Goal: Book appointment/travel/reservation

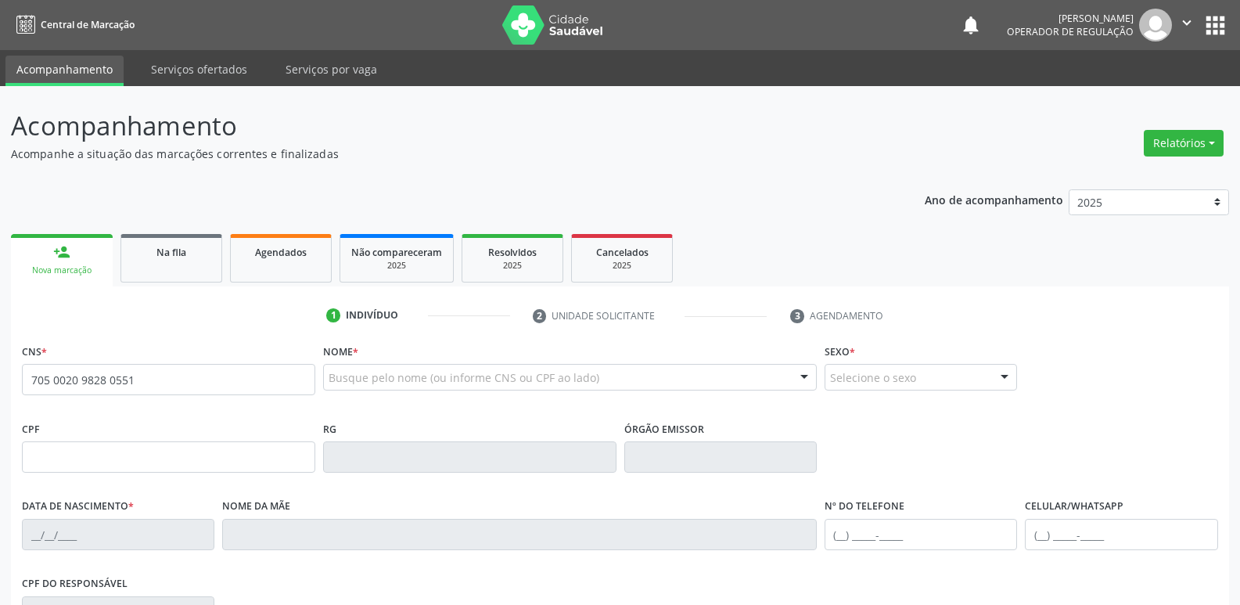
type input "705 0020 9828 0551"
type input "142.470.324-70"
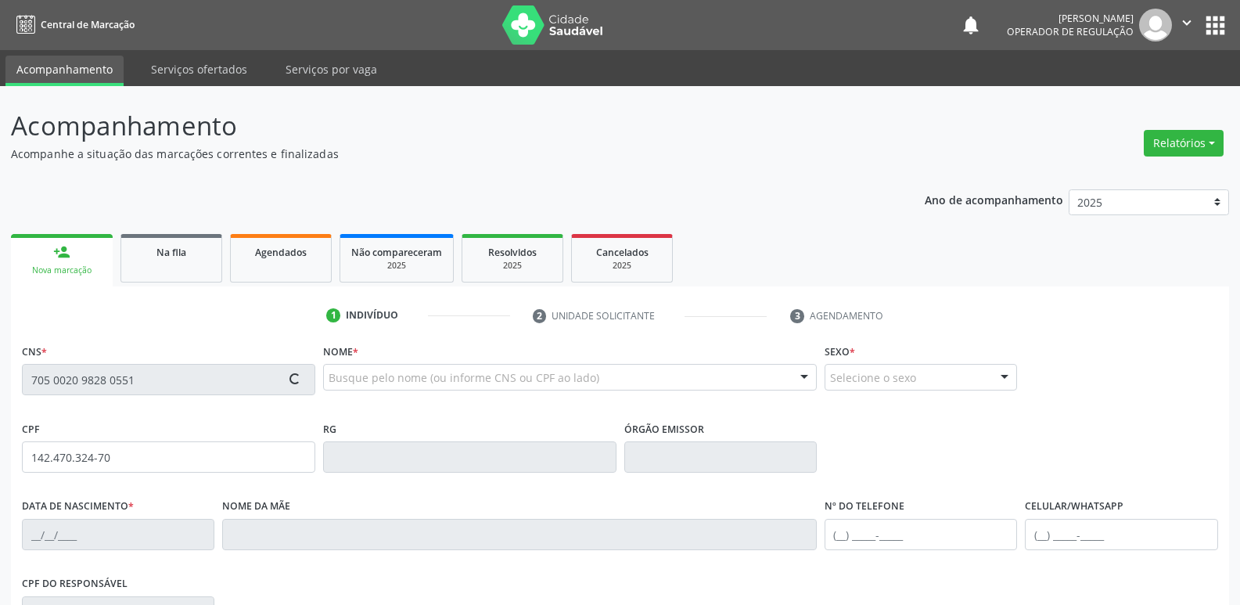
type input "[DATE]"
type input "[PERSON_NAME]"
type input "[PHONE_NUMBER]"
type input "102.398.787-28"
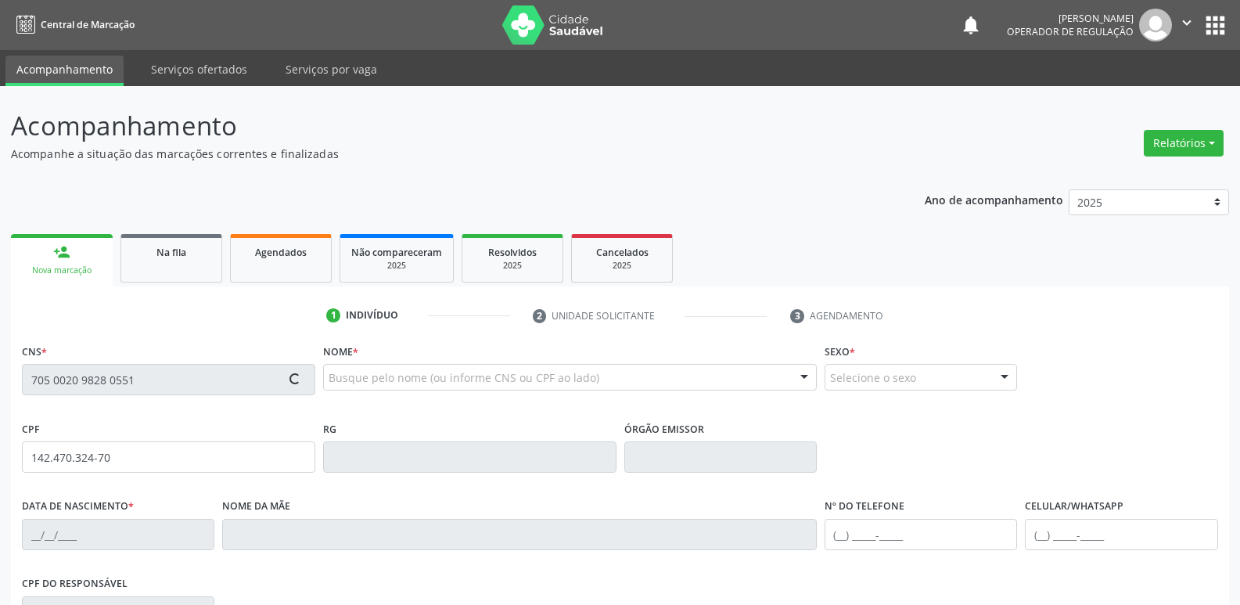
type input "3"
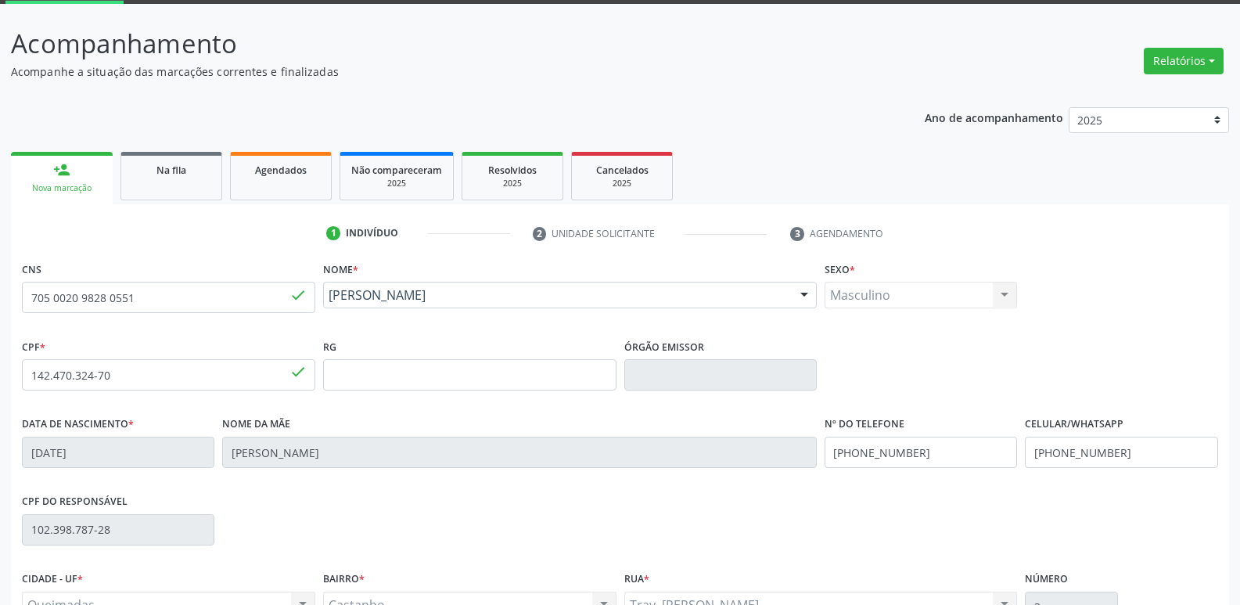
scroll to position [235, 0]
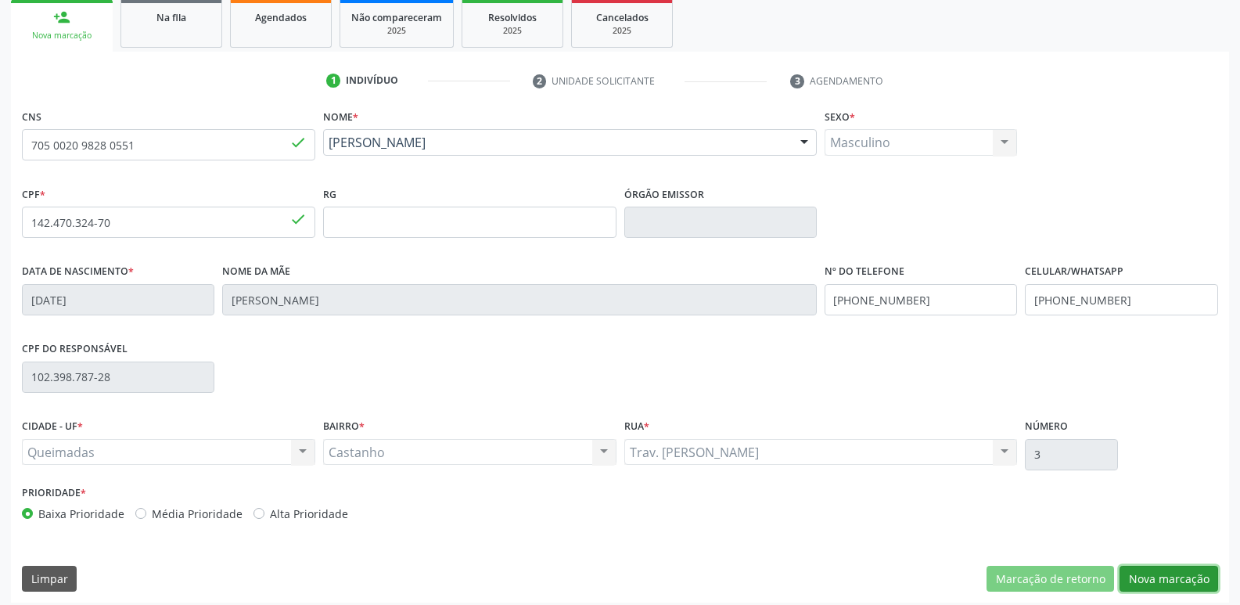
click at [1165, 574] on button "Nova marcação" at bounding box center [1168, 578] width 99 height 27
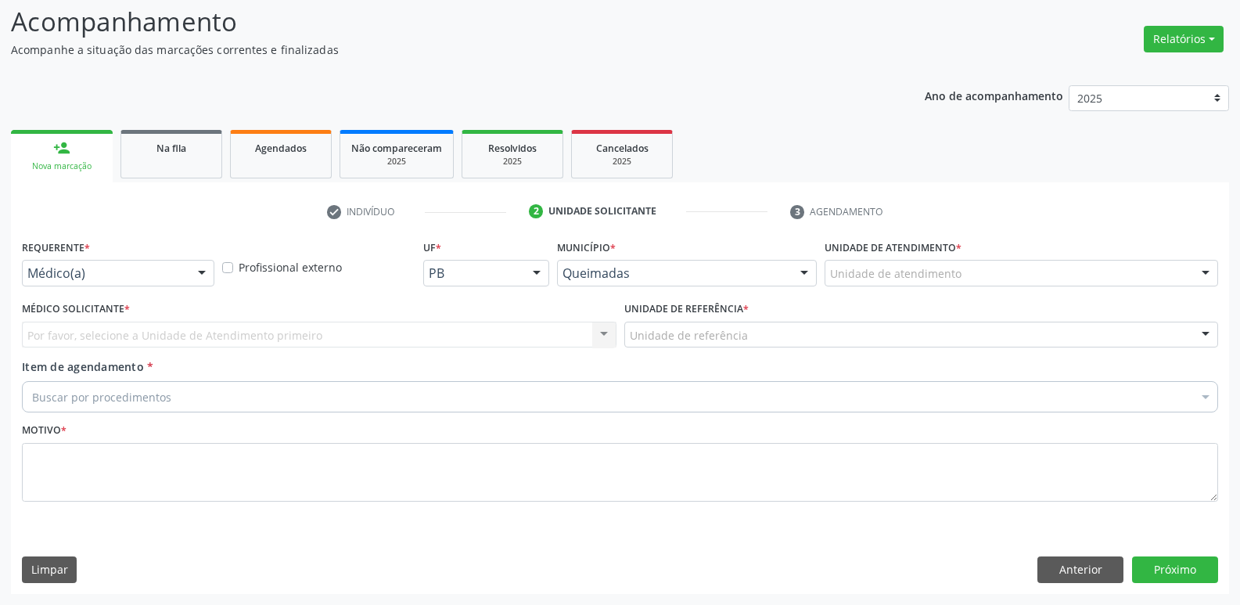
scroll to position [104, 0]
drag, startPoint x: 175, startPoint y: 267, endPoint x: 138, endPoint y: 340, distance: 81.9
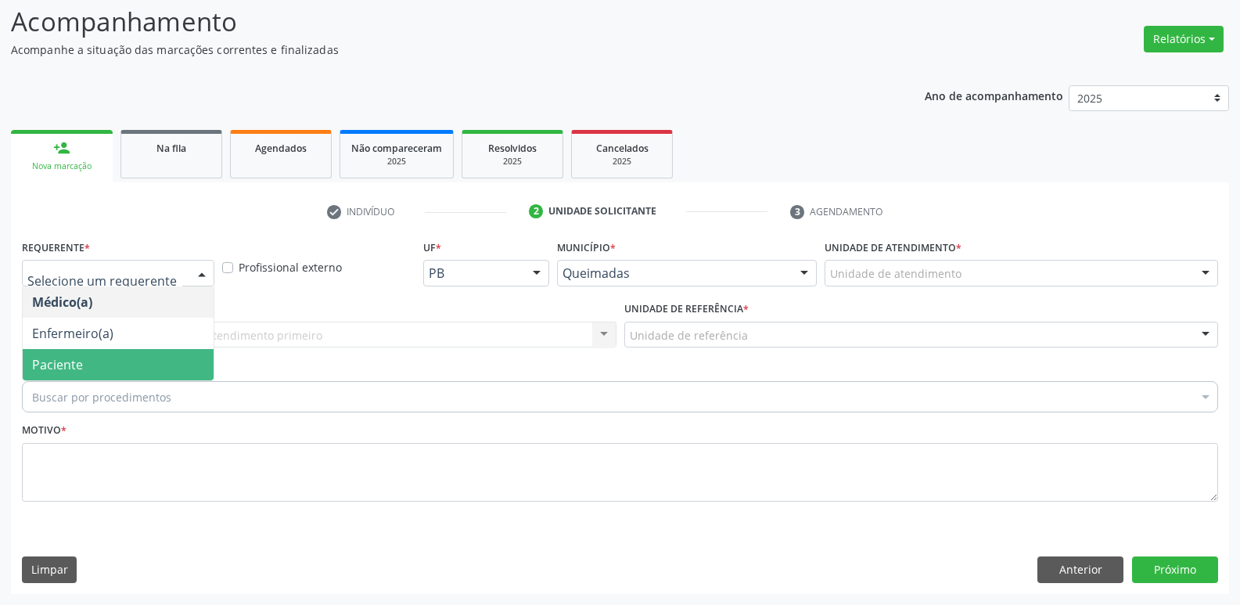
drag, startPoint x: 105, startPoint y: 363, endPoint x: 127, endPoint y: 356, distance: 23.0
click at [107, 361] on span "Paciente" at bounding box center [118, 364] width 191 height 31
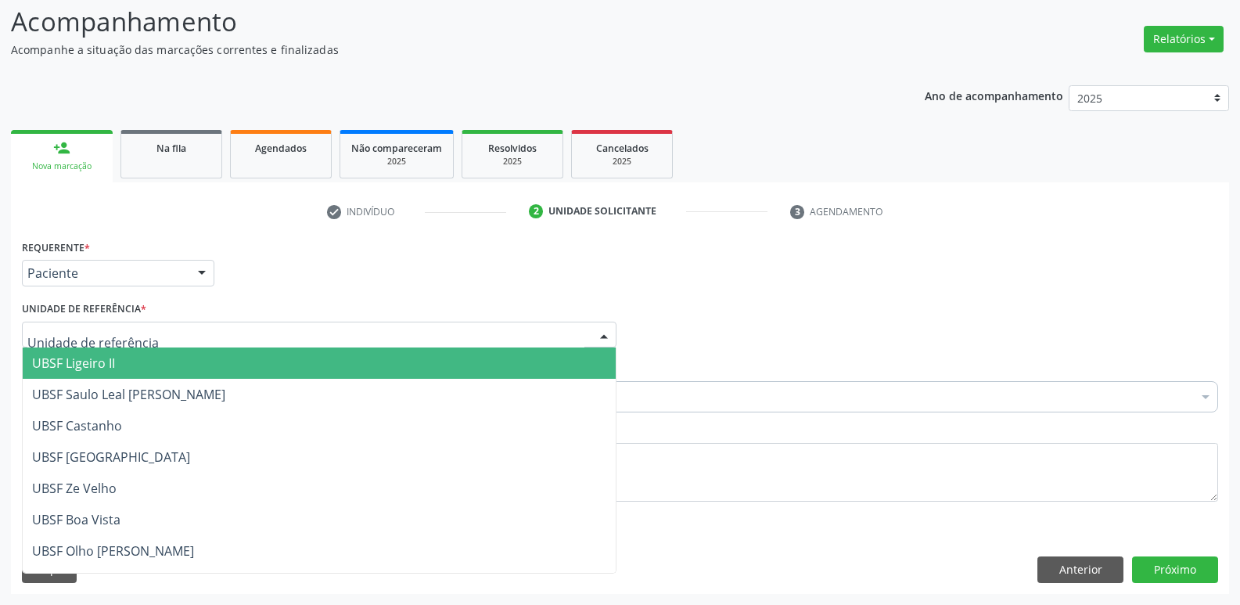
click at [171, 334] on div at bounding box center [319, 334] width 594 height 27
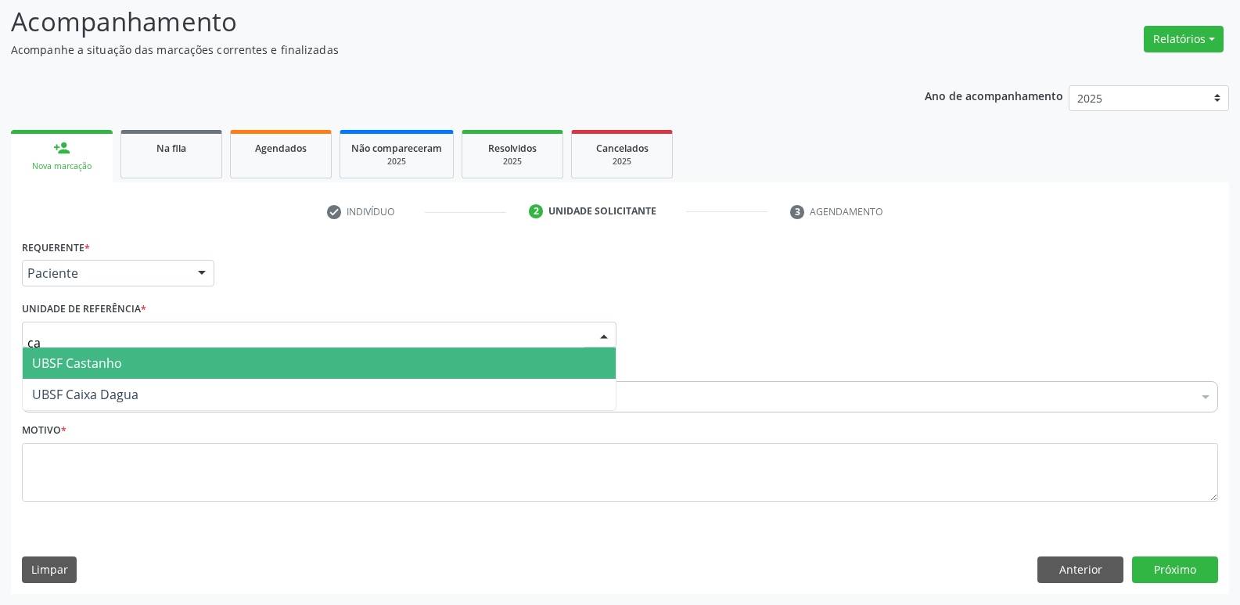
type input "cas"
click at [136, 373] on span "UBSF Castanho" at bounding box center [319, 362] width 593 height 31
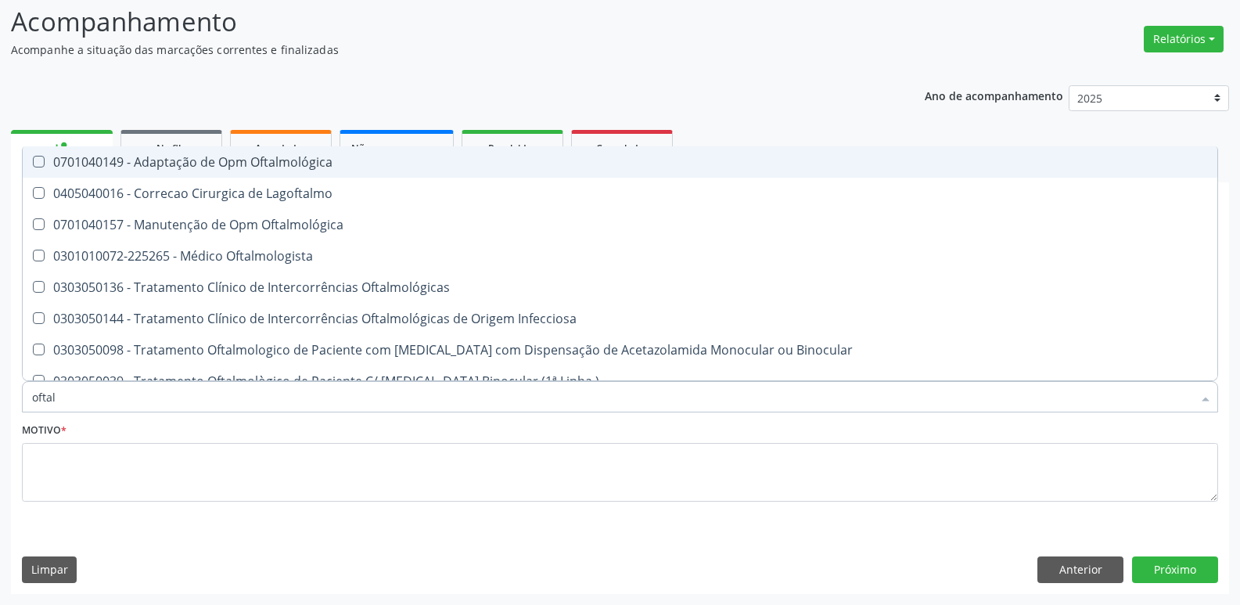
type input "oftalm"
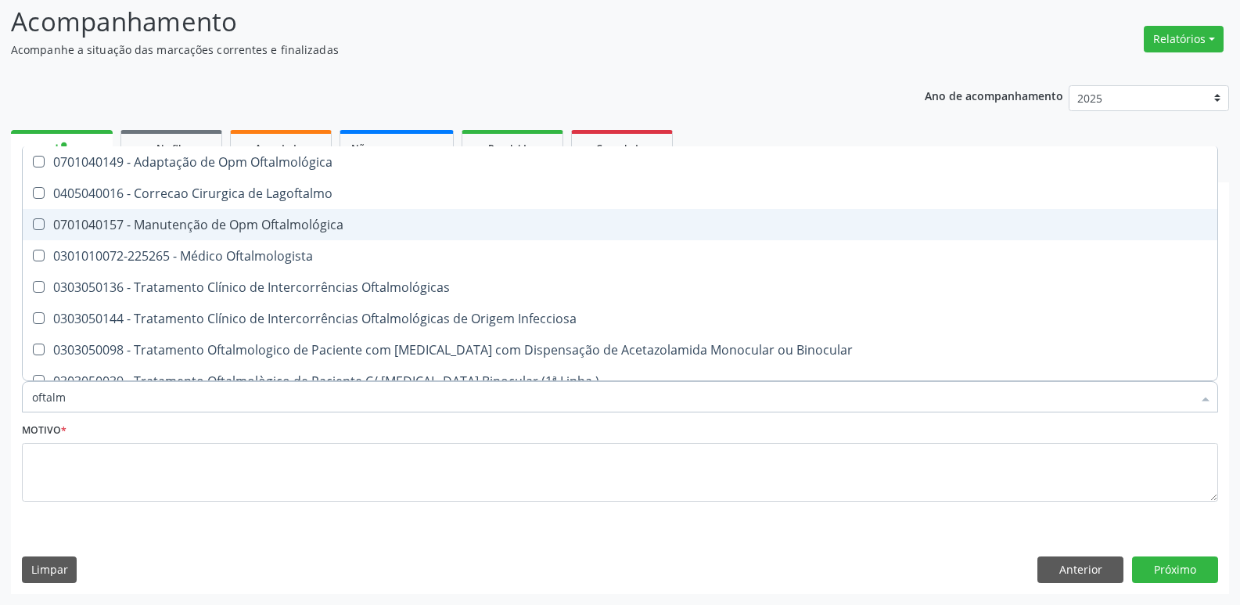
click at [341, 237] on span "0701040157 - Manutenção de Opm Oftalmológica" at bounding box center [620, 224] width 1194 height 31
checkbox Oftalmológica "true"
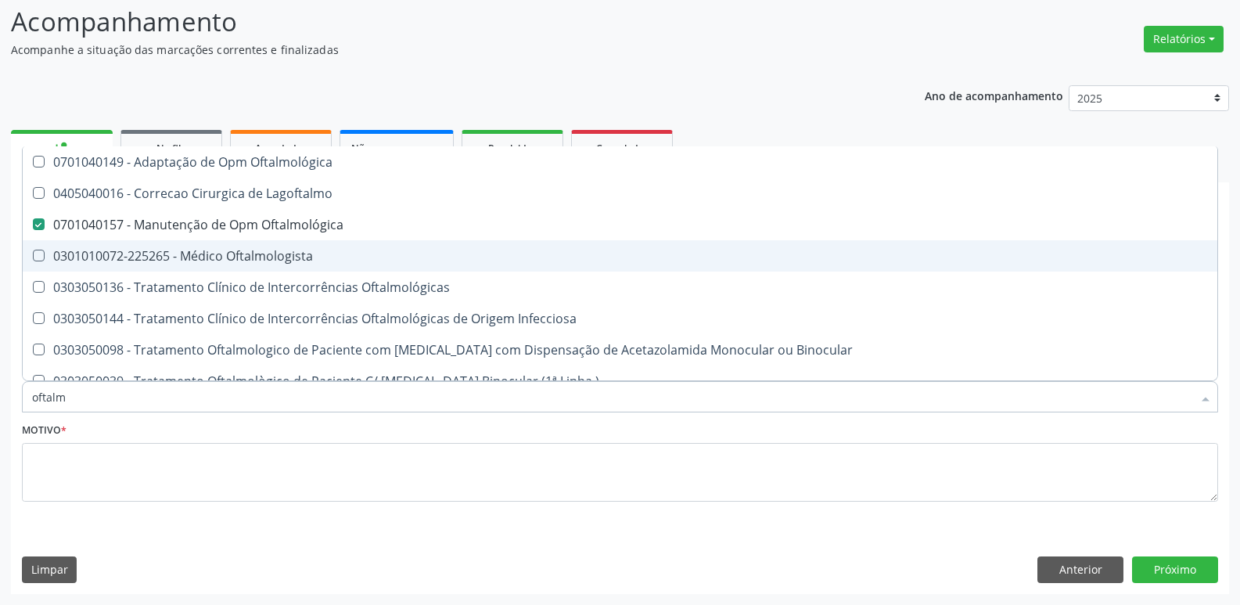
click at [325, 256] on div "0301010072-225265 - Médico Oftalmologista" at bounding box center [619, 255] width 1175 height 13
checkbox Oftalmologista "true"
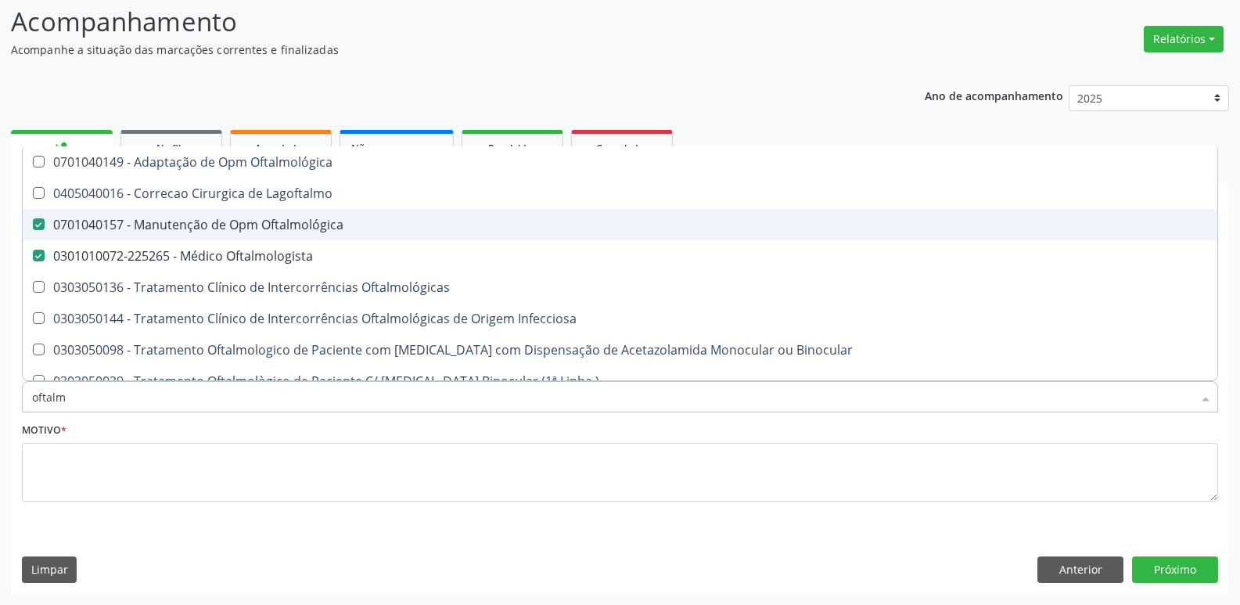
click at [343, 220] on div "0701040157 - Manutenção de Opm Oftalmológica" at bounding box center [619, 224] width 1175 height 13
checkbox Oftalmológica "false"
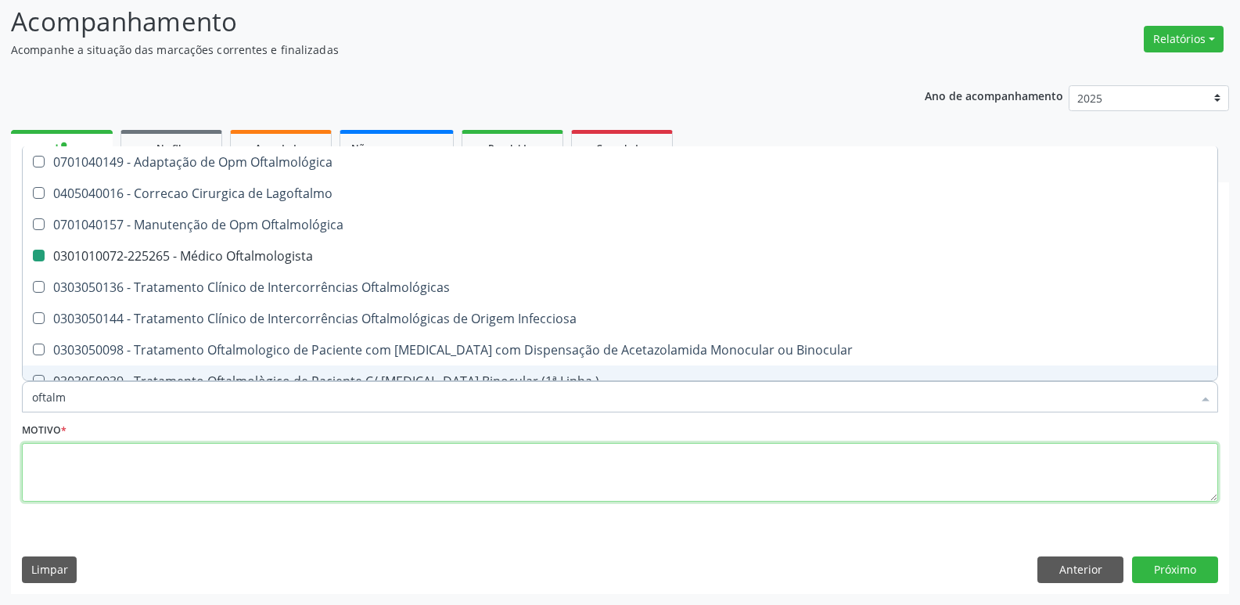
click at [224, 465] on textarea at bounding box center [620, 472] width 1196 height 59
checkbox Lagoftalmo "true"
checkbox Oftalmologista "false"
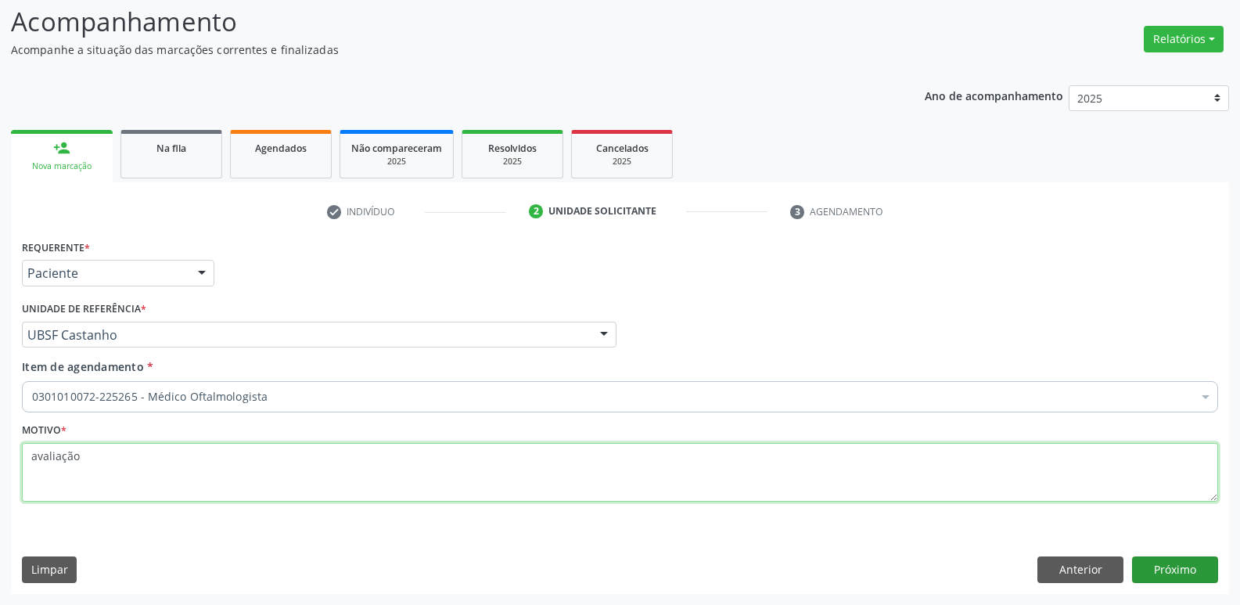
type textarea "avaliação"
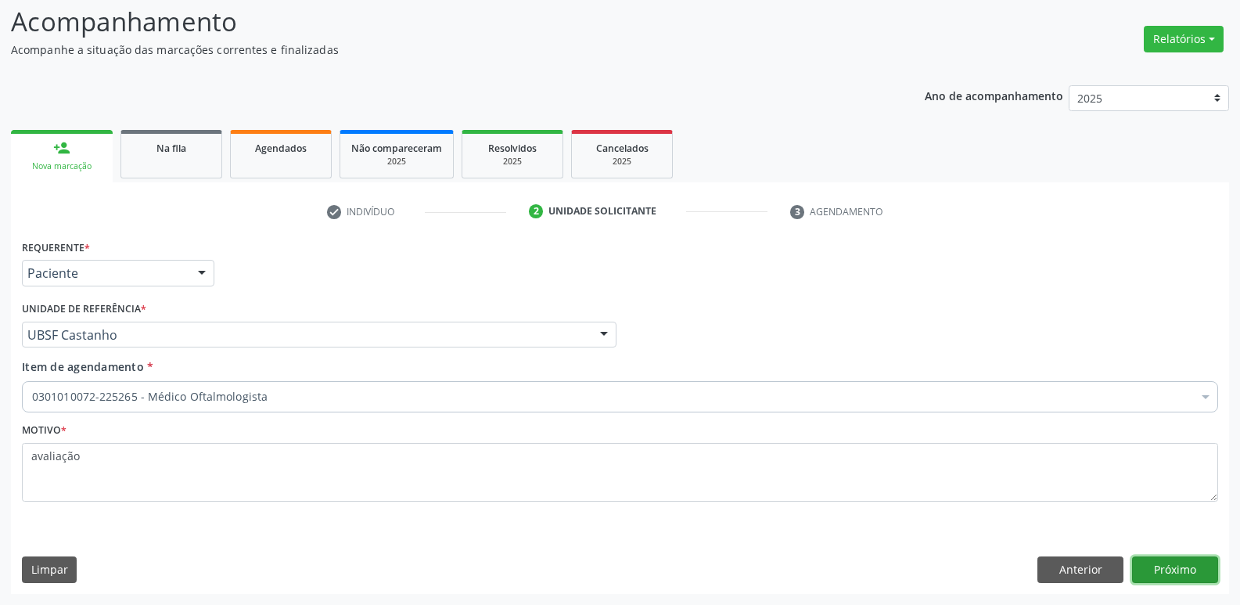
click at [1205, 559] on button "Próximo" at bounding box center [1175, 569] width 86 height 27
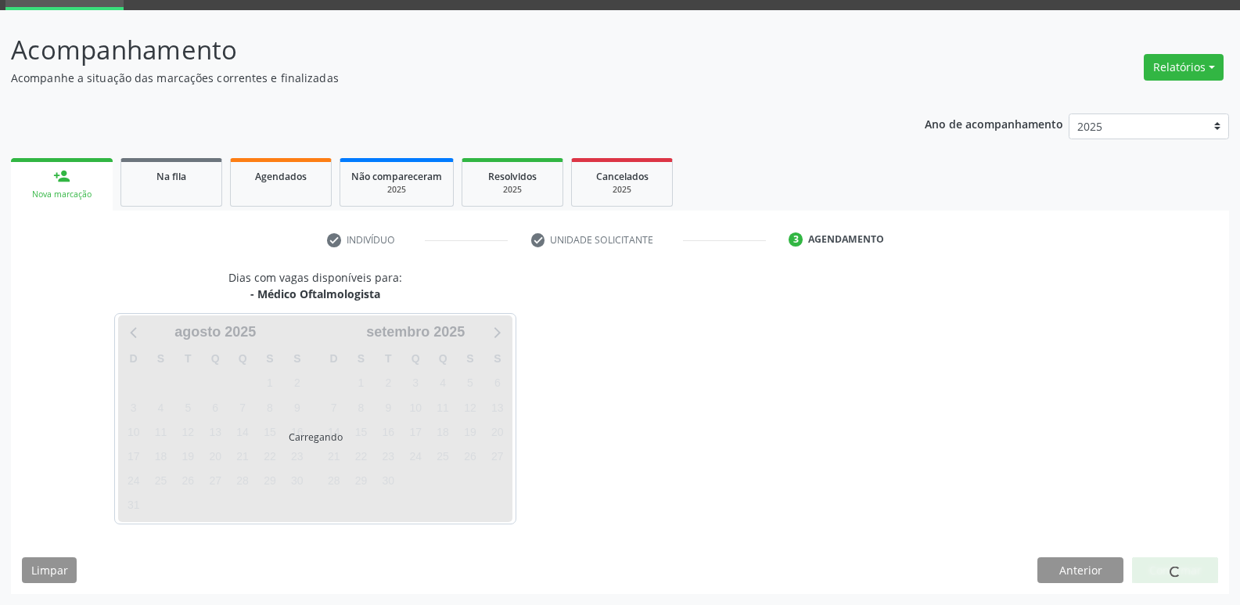
scroll to position [76, 0]
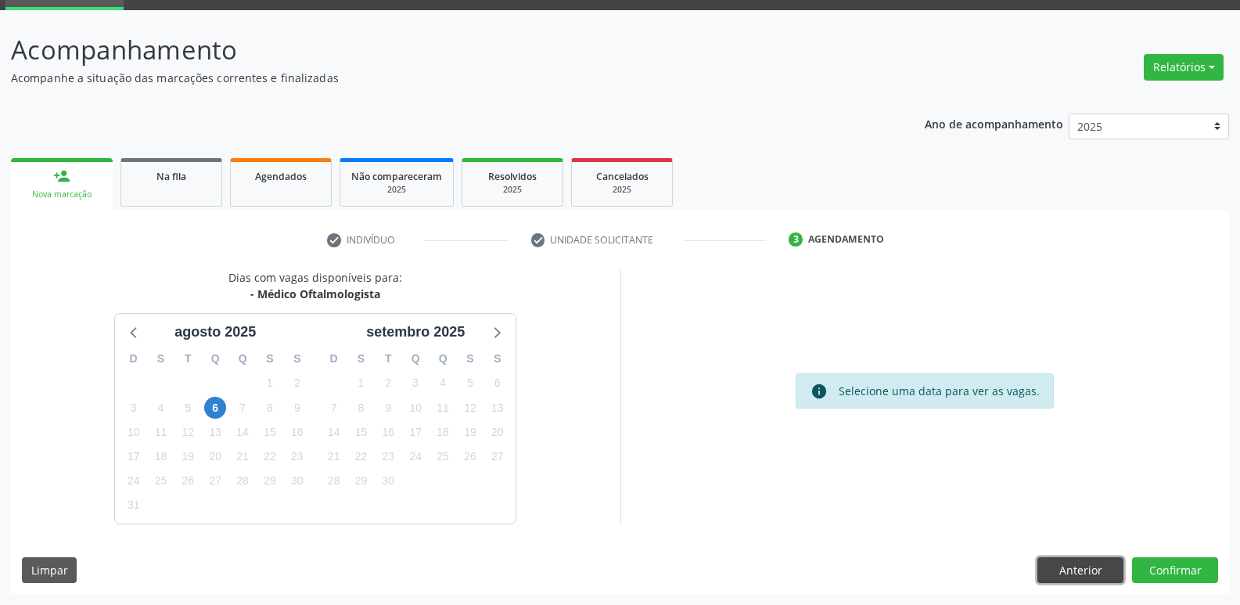
click at [1109, 568] on button "Anterior" at bounding box center [1080, 570] width 86 height 27
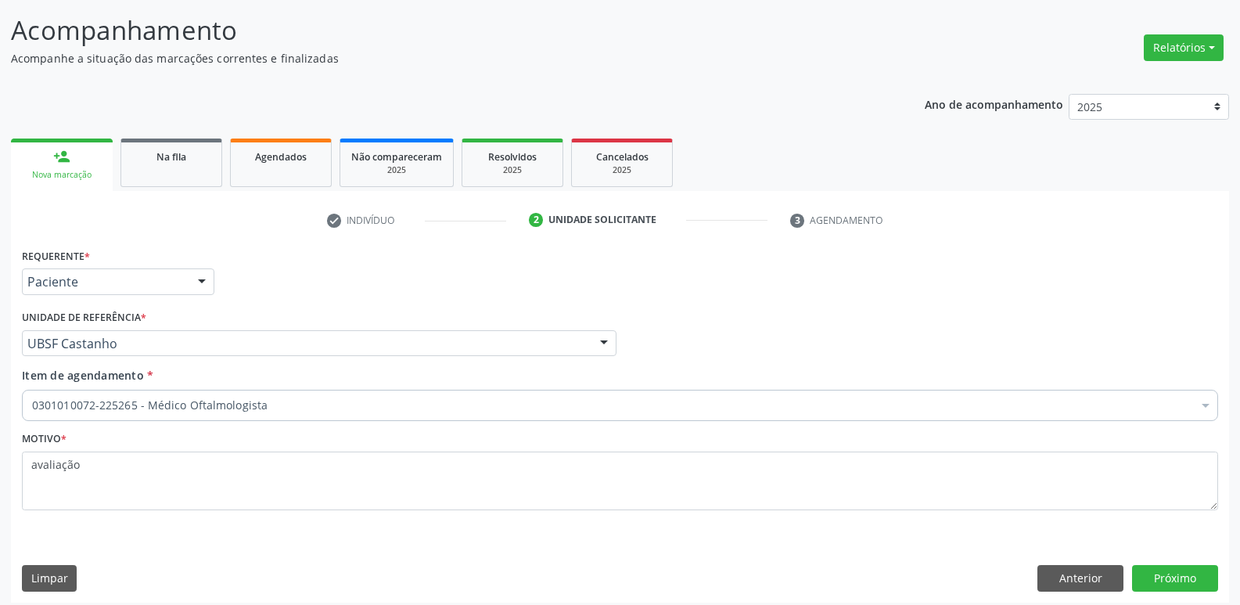
scroll to position [104, 0]
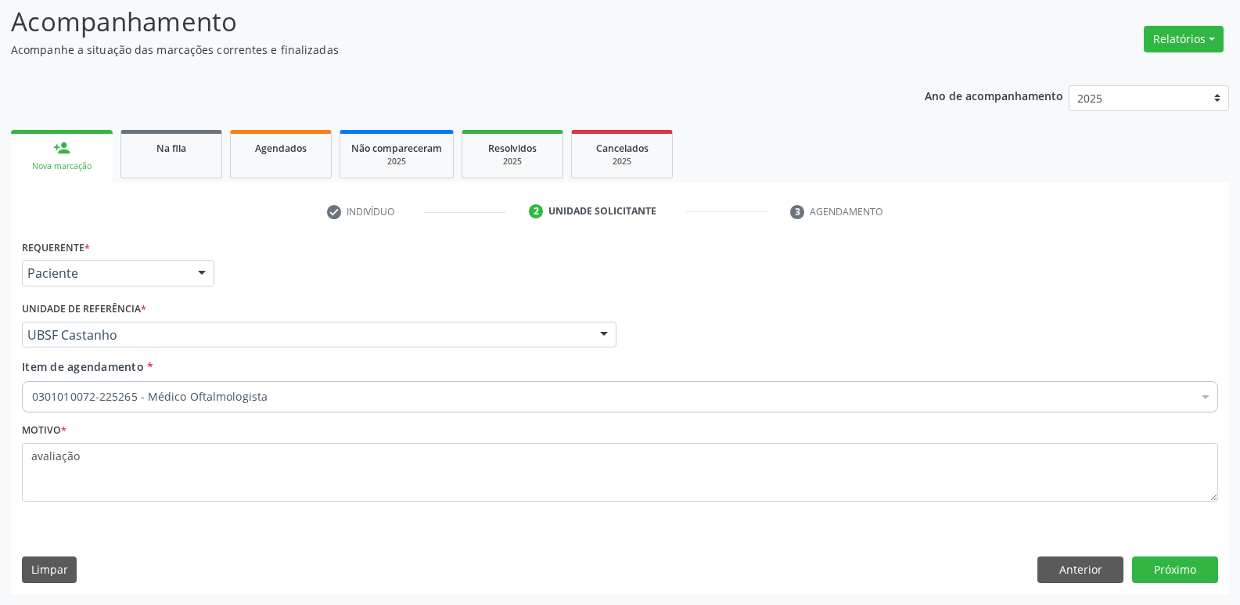
click at [1147, 501] on fieldset "Motivo * avaliação" at bounding box center [620, 465] width 1196 height 94
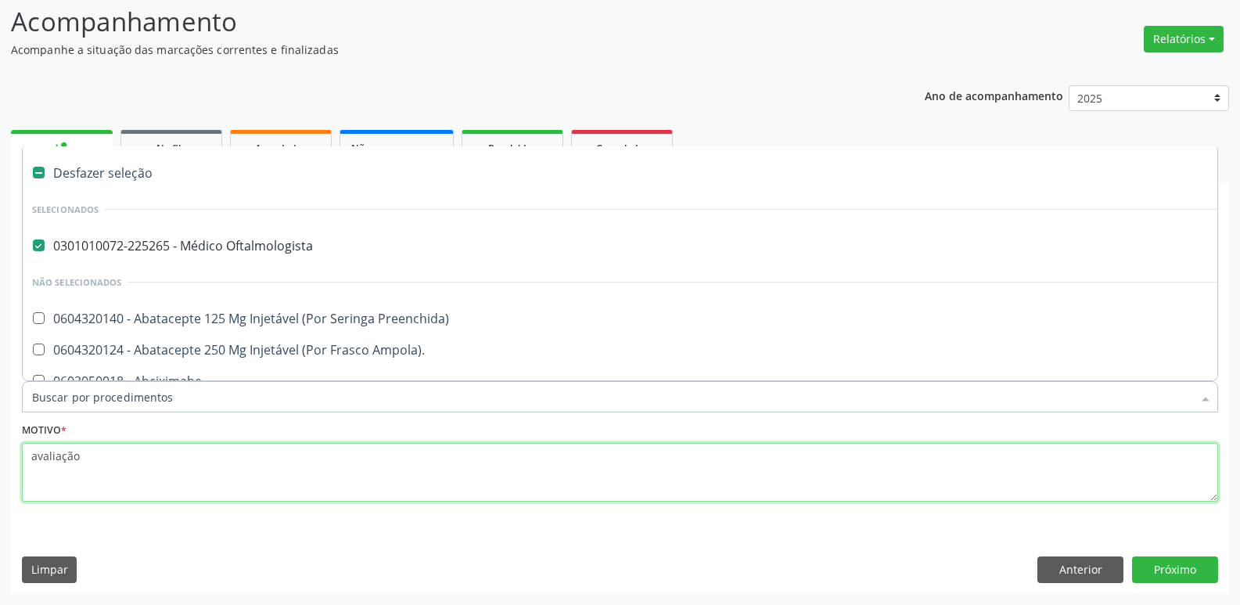
click at [846, 458] on textarea "avaliação" at bounding box center [620, 472] width 1196 height 59
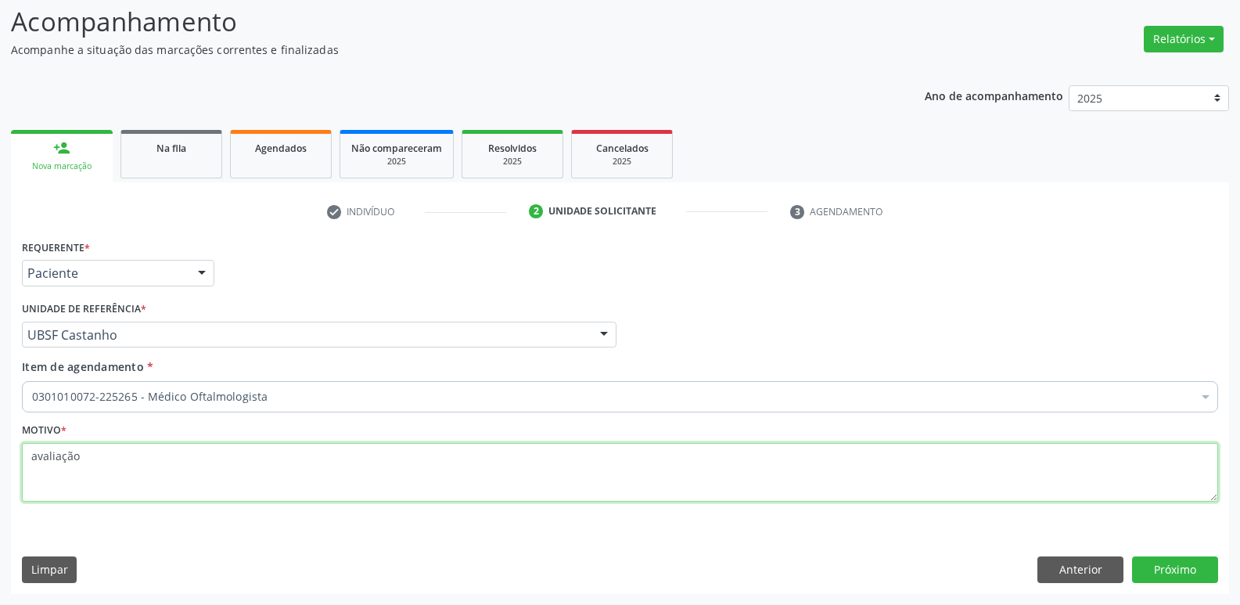
click at [280, 454] on textarea "avaliação" at bounding box center [620, 472] width 1196 height 59
click at [198, 451] on textarea "avaliação" at bounding box center [620, 472] width 1196 height 59
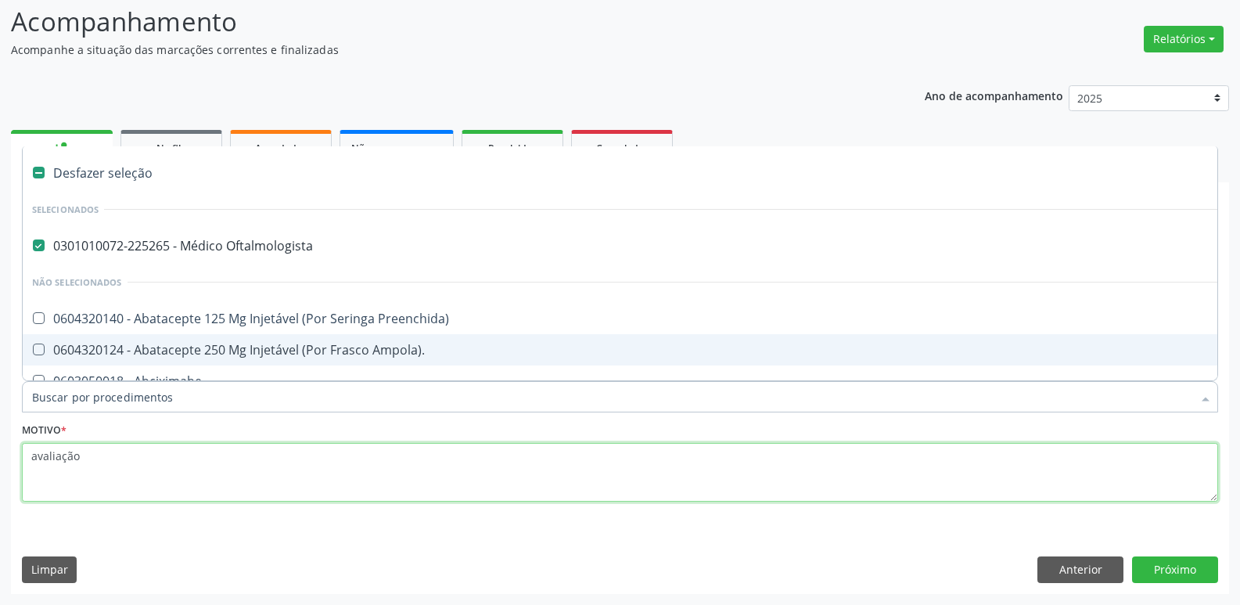
click at [303, 477] on textarea "avaliação" at bounding box center [620, 472] width 1196 height 59
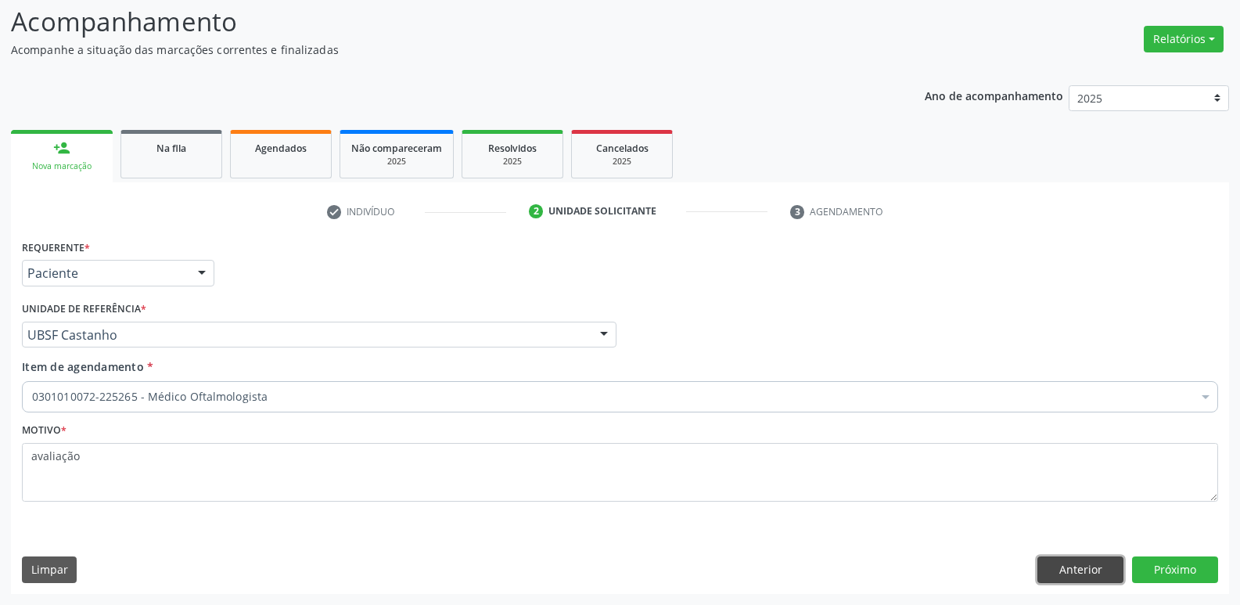
click at [1054, 563] on button "Anterior" at bounding box center [1080, 569] width 86 height 27
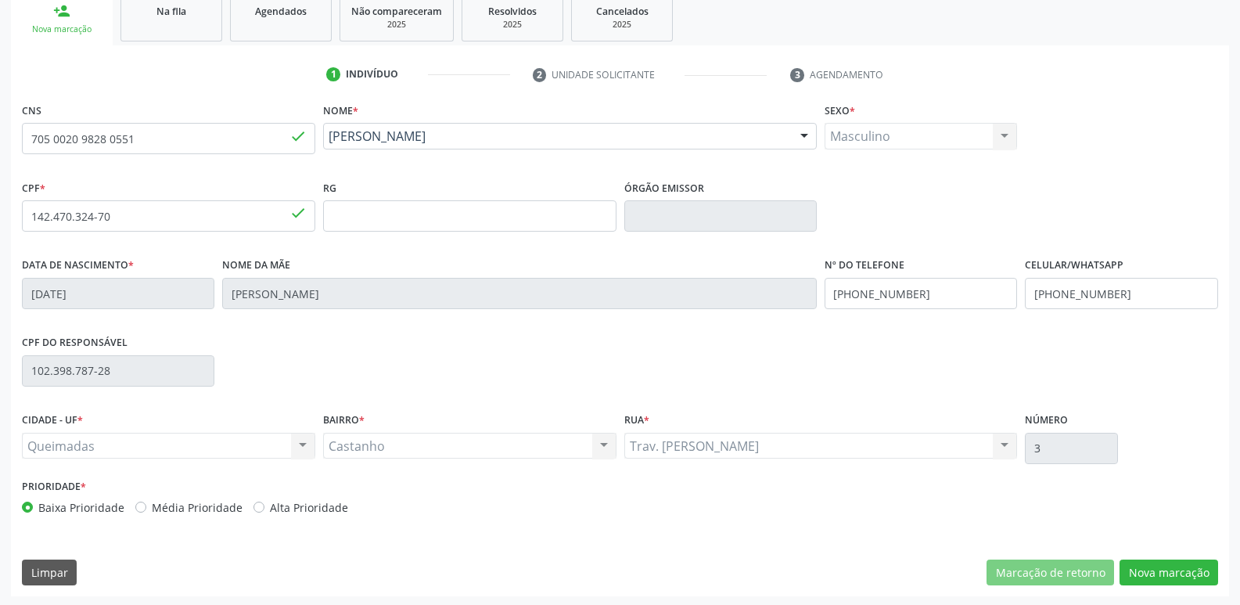
scroll to position [243, 0]
click at [518, 355] on div "CPF do responsável 102.398.787-28" at bounding box center [620, 366] width 1204 height 77
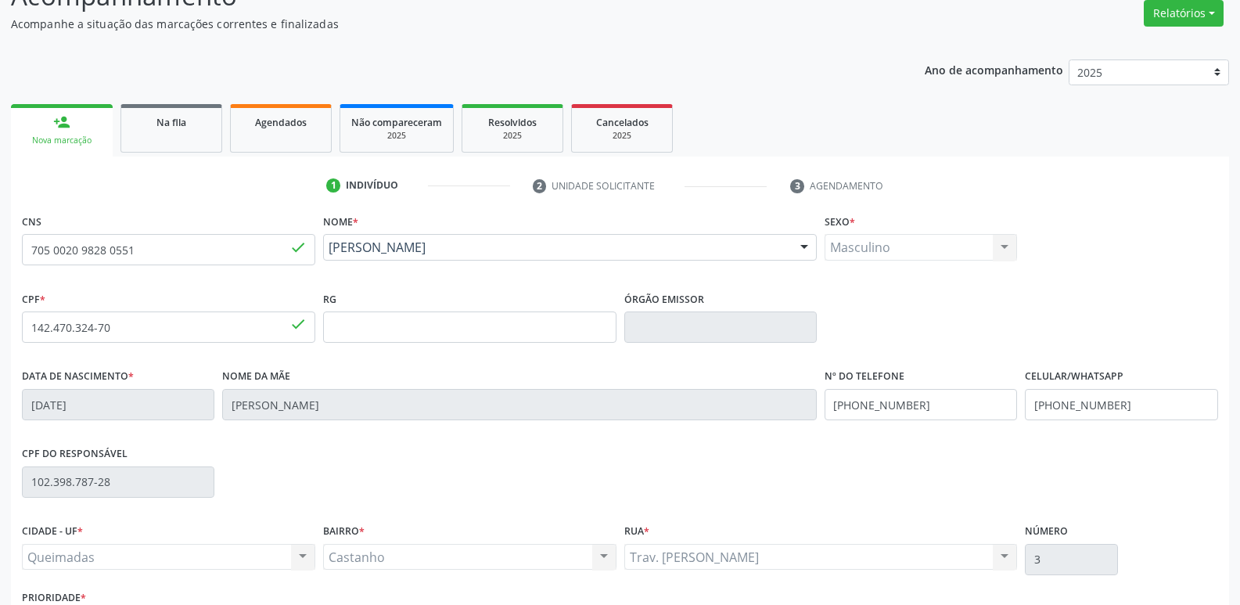
scroll to position [0, 0]
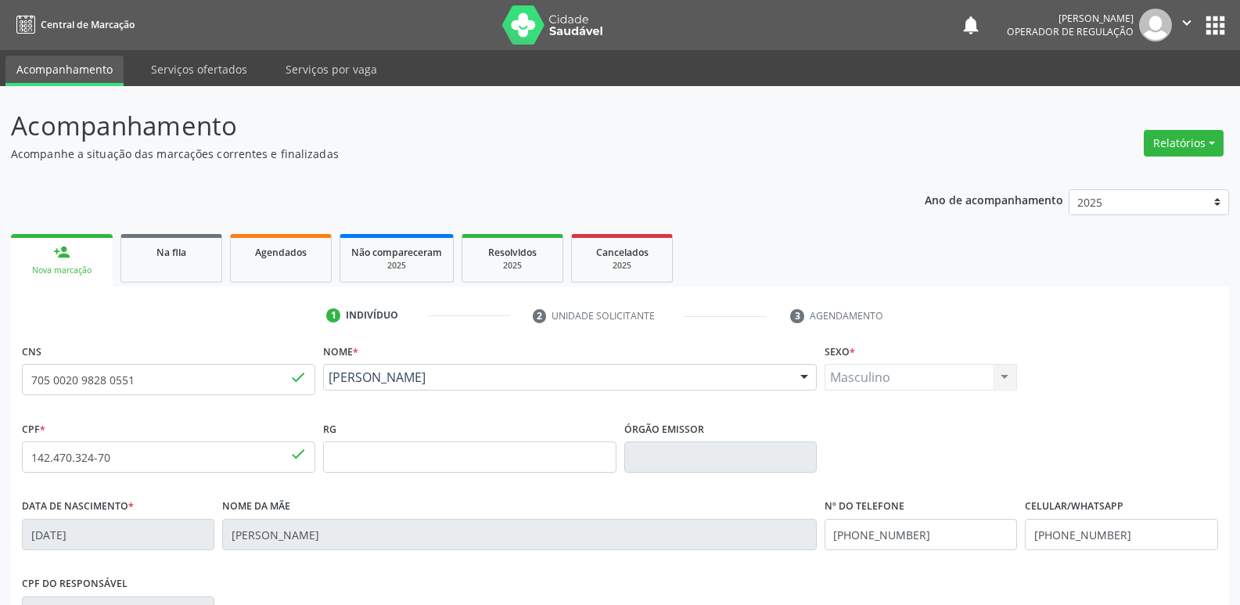
click at [1176, 32] on button "" at bounding box center [1187, 25] width 30 height 33
click at [1155, 90] on link "Sair" at bounding box center [1147, 95] width 108 height 22
